Goal: Find specific page/section: Find specific page/section

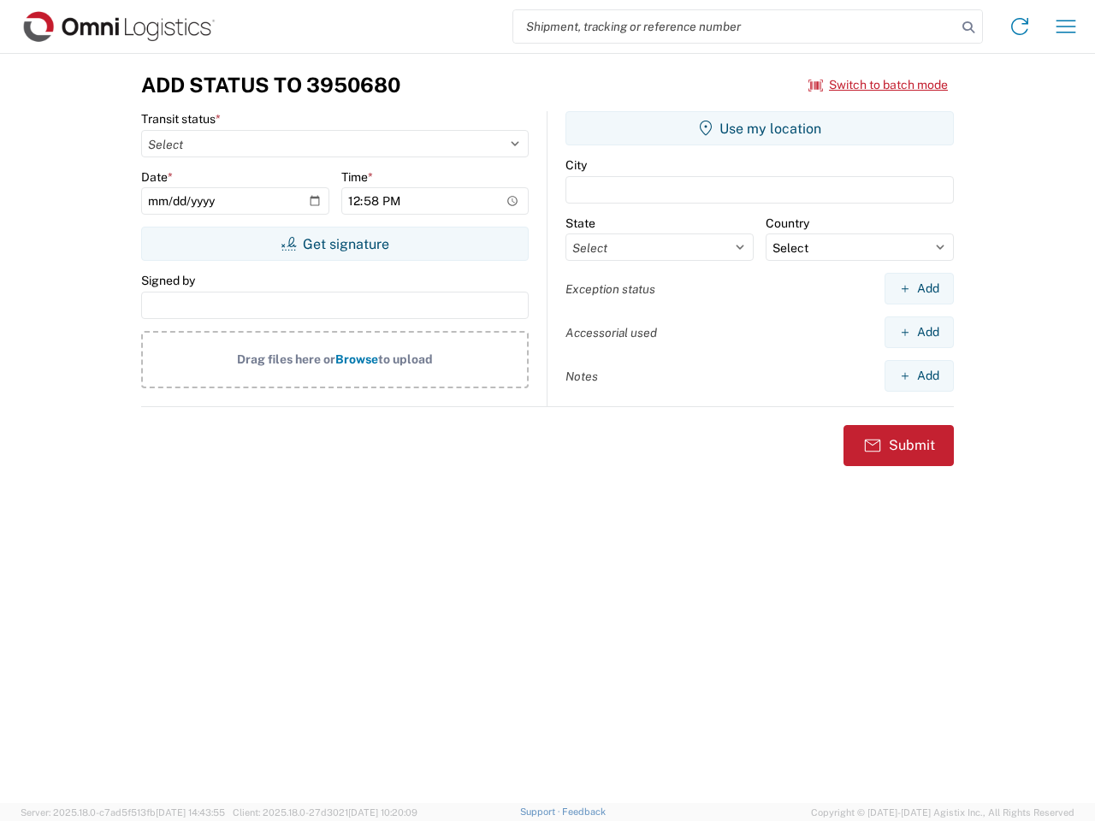
click at [735, 27] on input "search" at bounding box center [734, 26] width 443 height 33
click at [968, 27] on icon at bounding box center [968, 27] width 24 height 24
click at [1020, 27] on icon at bounding box center [1019, 26] width 27 height 27
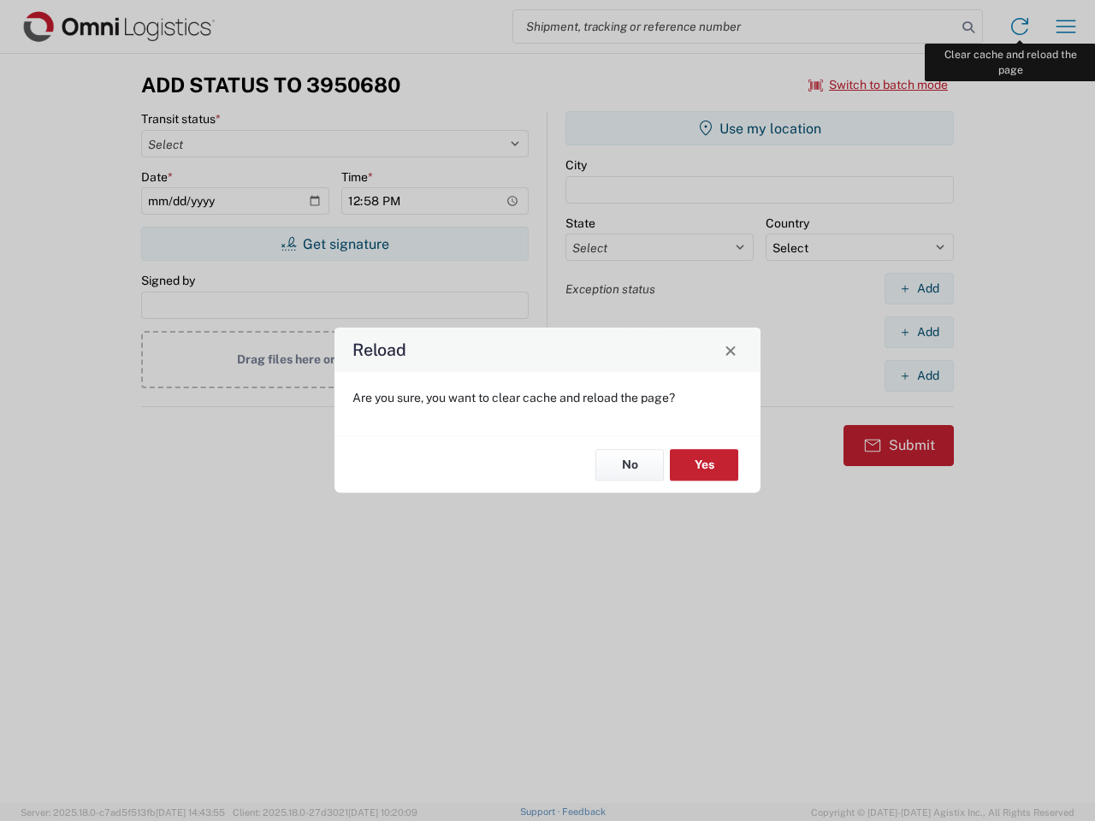
click at [1066, 27] on div "Reload Are you sure, you want to clear cache and reload the page? No Yes" at bounding box center [547, 410] width 1095 height 821
click at [879, 85] on div "Reload Are you sure, you want to clear cache and reload the page? No Yes" at bounding box center [547, 410] width 1095 height 821
click at [334, 244] on div "Reload Are you sure, you want to clear cache and reload the page? No Yes" at bounding box center [547, 410] width 1095 height 821
click at [760, 128] on div "Reload Are you sure, you want to clear cache and reload the page? No Yes" at bounding box center [547, 410] width 1095 height 821
click at [919, 288] on div "Reload Are you sure, you want to clear cache and reload the page? No Yes" at bounding box center [547, 410] width 1095 height 821
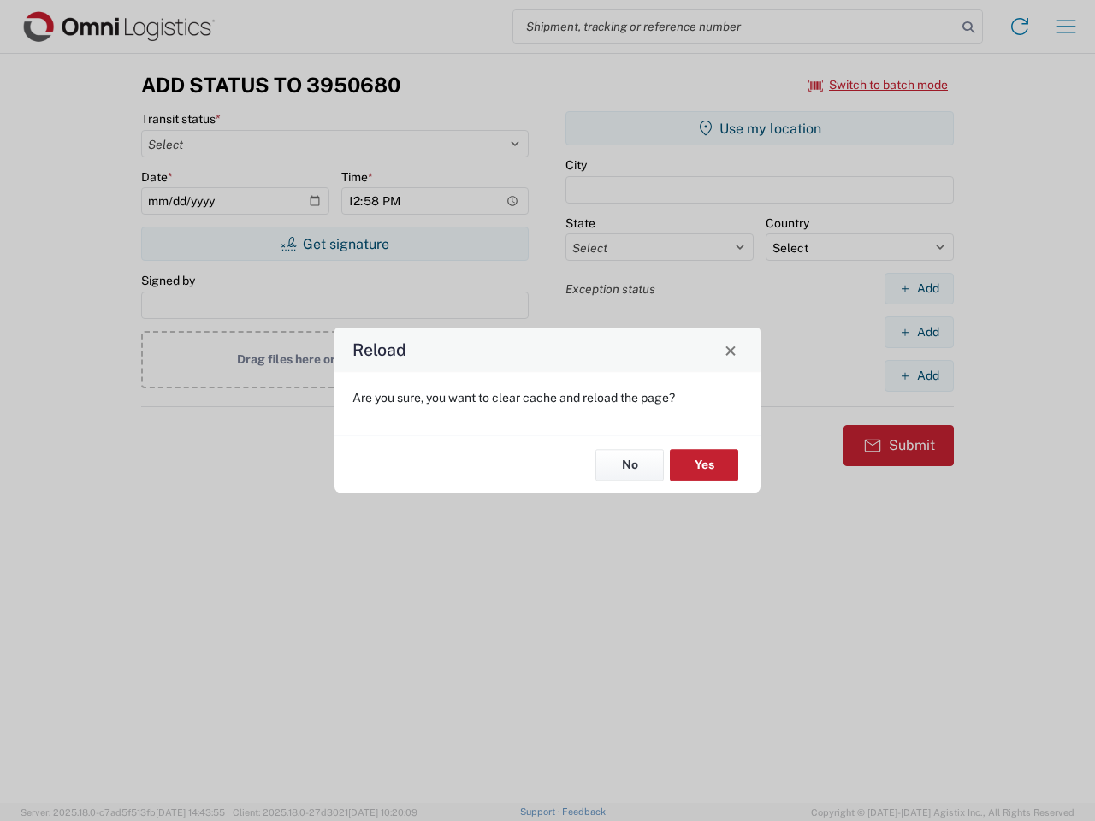
click at [919, 332] on div "Reload Are you sure, you want to clear cache and reload the page? No Yes" at bounding box center [547, 410] width 1095 height 821
click at [919, 376] on div "Reload Are you sure, you want to clear cache and reload the page? No Yes" at bounding box center [547, 410] width 1095 height 821
